Goal: Navigation & Orientation: Understand site structure

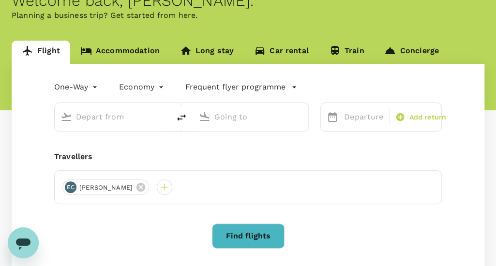
type input "roundtrip"
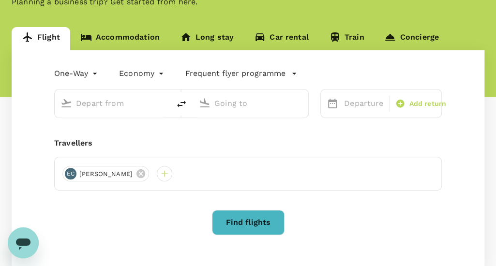
type input "Taiwan Taoyuan Intl (TPE)"
type input "Singapore Changi (SIN)"
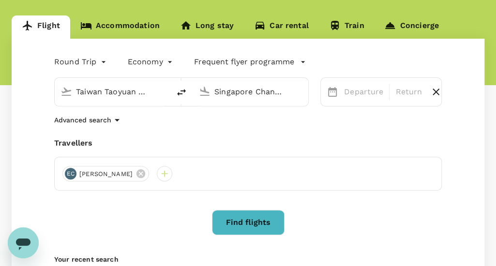
scroll to position [99, 0]
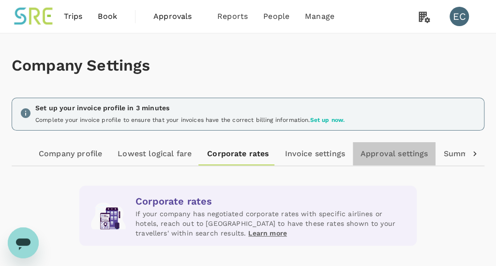
click at [380, 158] on link "Approval settings" at bounding box center [394, 153] width 83 height 23
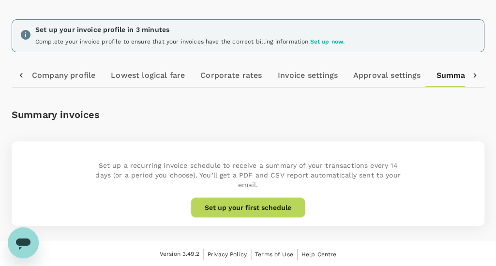
scroll to position [78, 0]
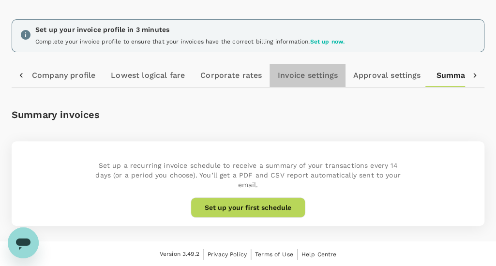
click at [286, 75] on link "Invoice settings" at bounding box center [307, 75] width 75 height 23
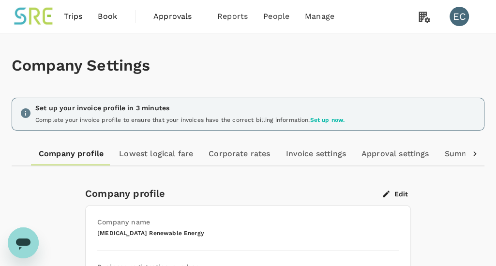
click at [181, 151] on link "Lowest logical fare" at bounding box center [156, 153] width 90 height 23
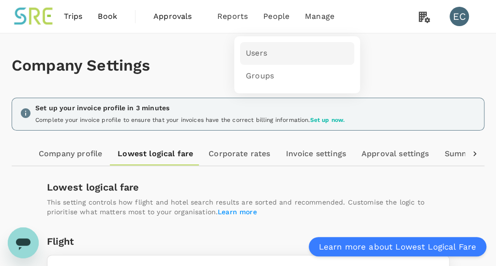
click at [255, 53] on span "Users" at bounding box center [256, 53] width 21 height 11
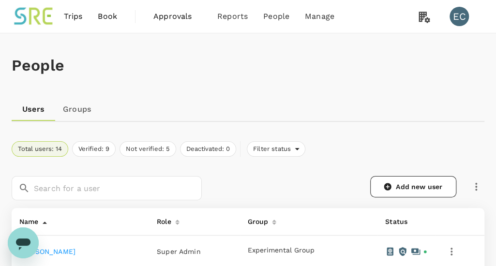
click at [76, 109] on link "Groups" at bounding box center [77, 109] width 44 height 23
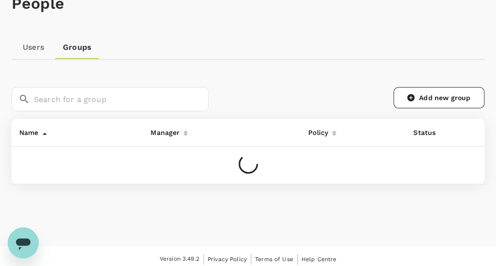
scroll to position [67, 0]
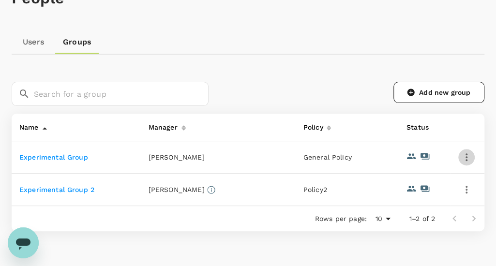
click at [469, 157] on icon "button" at bounding box center [467, 157] width 12 height 12
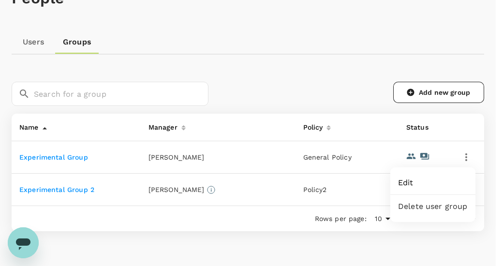
click at [450, 111] on div at bounding box center [251, 133] width 503 height 266
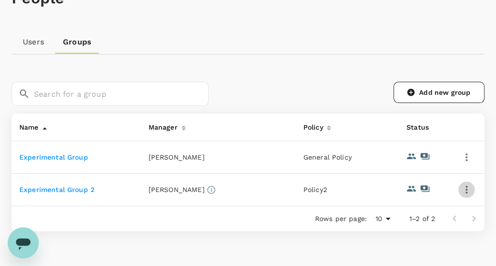
click at [470, 190] on icon "button" at bounding box center [467, 190] width 12 height 12
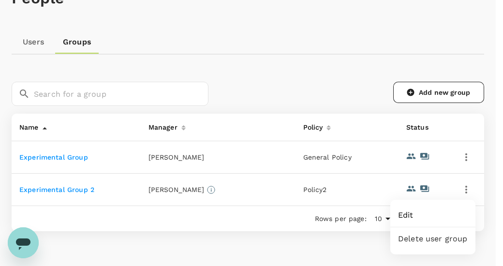
click at [285, 217] on div at bounding box center [251, 133] width 503 height 266
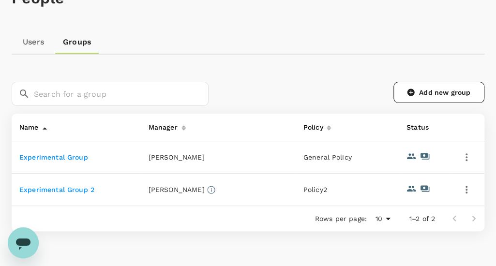
click at [57, 189] on link "Experimental Group 2" at bounding box center [56, 190] width 75 height 8
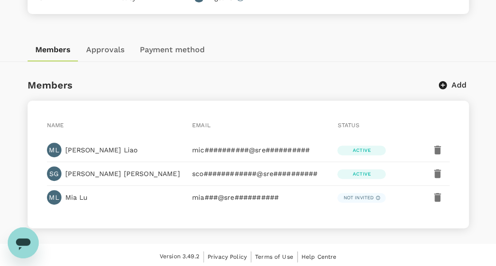
scroll to position [136, 0]
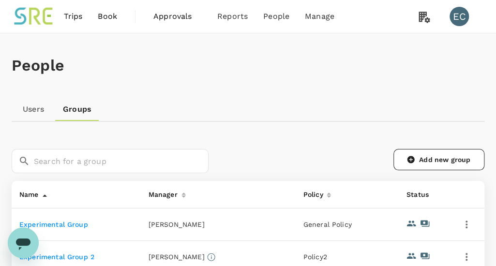
click at [38, 113] on link "Users" at bounding box center [34, 109] width 44 height 23
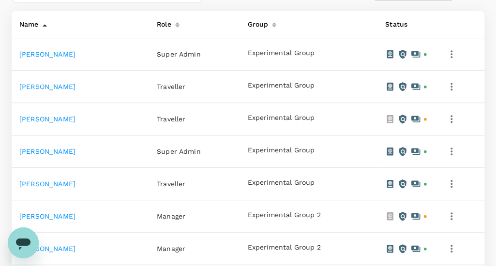
scroll to position [242, 0]
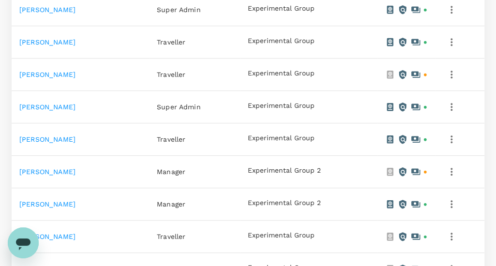
click at [31, 76] on link "Daniel Taylor" at bounding box center [47, 75] width 56 height 8
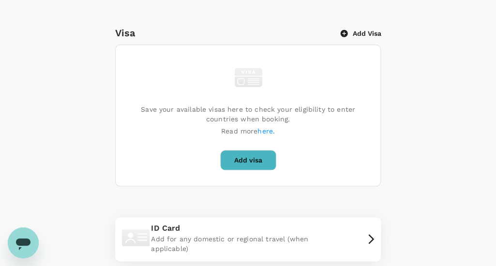
scroll to position [391, 0]
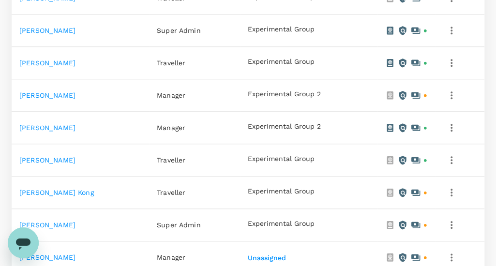
scroll to position [329, 0]
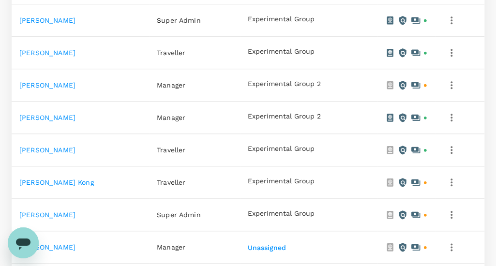
click at [57, 148] on link "[PERSON_NAME]" at bounding box center [47, 150] width 56 height 8
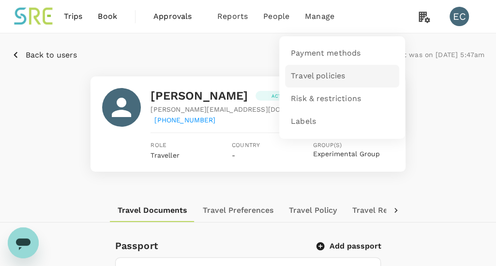
click at [310, 77] on span "Travel policies" at bounding box center [318, 76] width 54 height 11
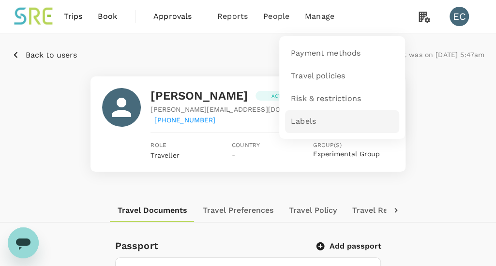
click at [331, 118] on link "Labels" at bounding box center [342, 121] width 114 height 23
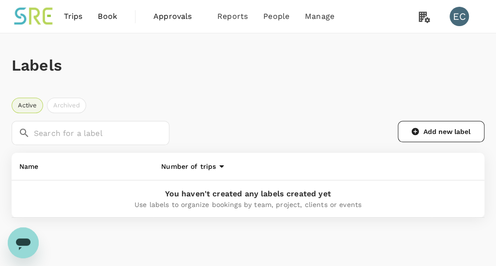
click at [183, 18] on span "Approvals" at bounding box center [177, 17] width 48 height 12
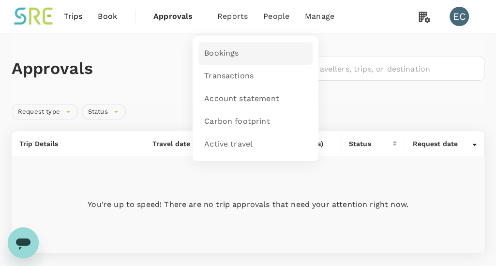
click at [234, 53] on span "Bookings" at bounding box center [221, 53] width 34 height 11
